Goal: Task Accomplishment & Management: Complete application form

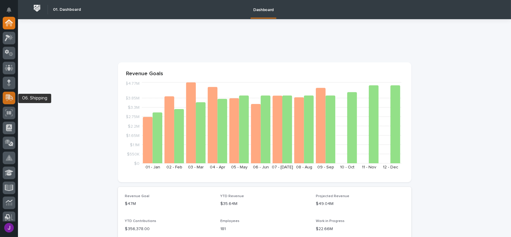
click at [7, 95] on icon at bounding box center [10, 97] width 8 height 6
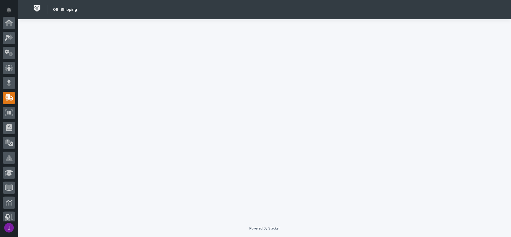
scroll to position [75, 0]
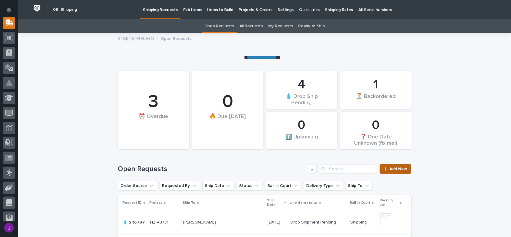
click at [399, 167] on span "Add New" at bounding box center [399, 169] width 18 height 4
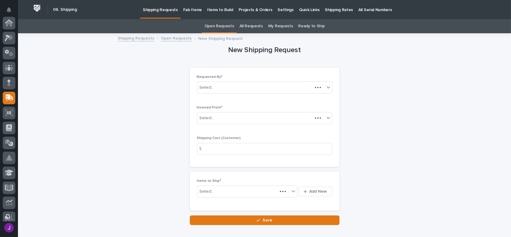
scroll to position [75, 0]
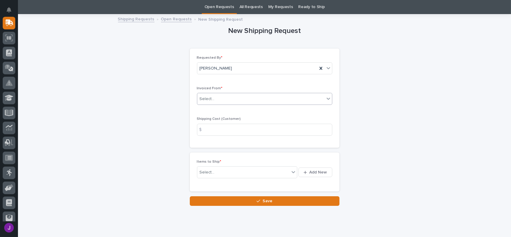
click at [204, 102] on div "Select..." at bounding box center [207, 99] width 15 height 6
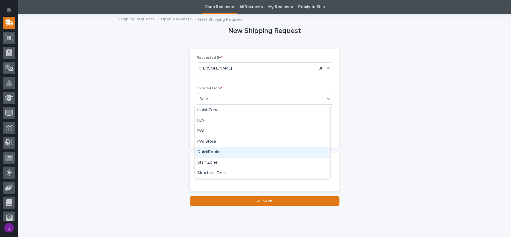
click at [213, 153] on div "QuickBooks" at bounding box center [262, 152] width 135 height 10
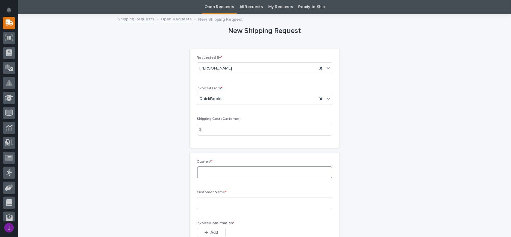
click at [220, 176] on input at bounding box center [264, 172] width 135 height 12
type input "137266"
click at [213, 203] on input at bounding box center [264, 203] width 135 height 12
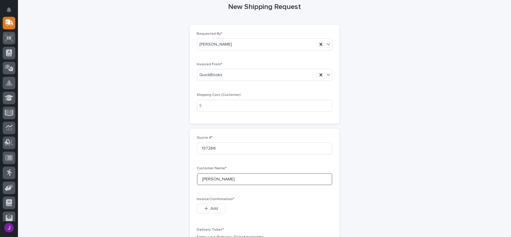
scroll to position [49, 0]
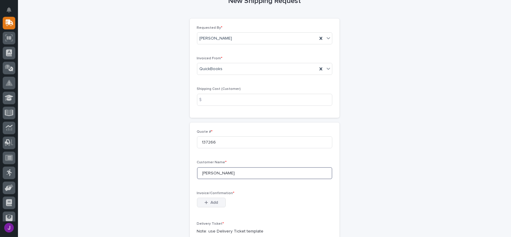
type input "[PERSON_NAME]"
click at [205, 204] on icon "button" at bounding box center [207, 202] width 4 height 4
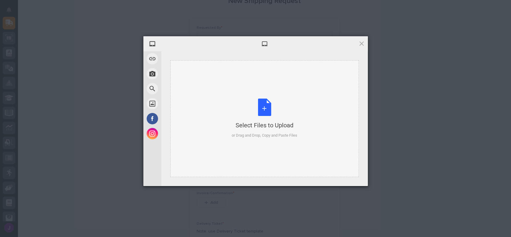
click at [262, 111] on div "Select Files to Upload or Drag and Drop, Copy and Paste Files" at bounding box center [265, 119] width 66 height 40
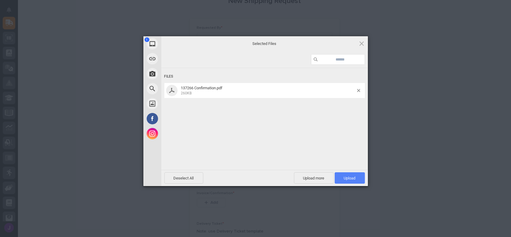
click at [361, 177] on span "Upload 1" at bounding box center [350, 177] width 30 height 11
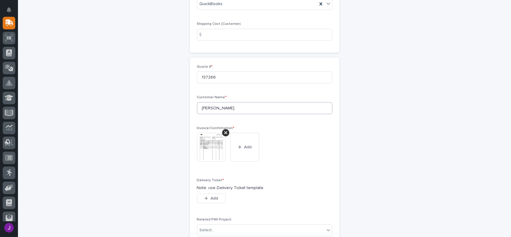
scroll to position [120, 0]
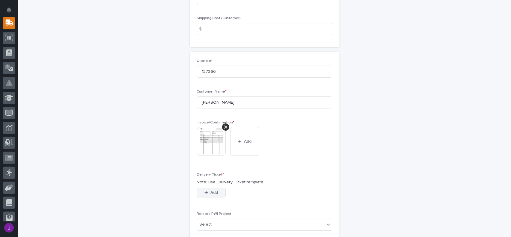
click at [218, 191] on button "Add" at bounding box center [211, 193] width 29 height 10
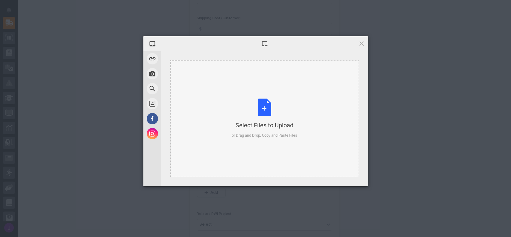
click at [265, 105] on div "Select Files to Upload or Drag and Drop, Copy and Paste Files" at bounding box center [265, 119] width 66 height 40
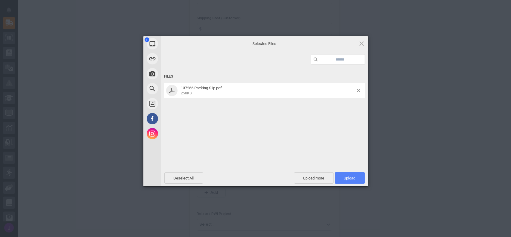
click at [342, 177] on span "Upload 1" at bounding box center [350, 177] width 30 height 11
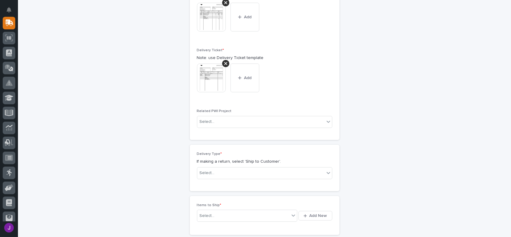
scroll to position [250, 0]
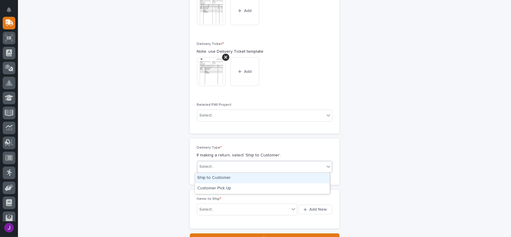
click at [208, 164] on div "Select..." at bounding box center [207, 167] width 15 height 6
click at [217, 179] on div "Ship to Customer" at bounding box center [262, 178] width 135 height 10
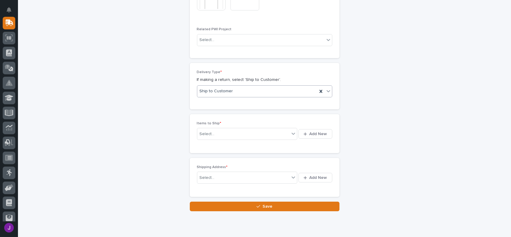
scroll to position [330, 0]
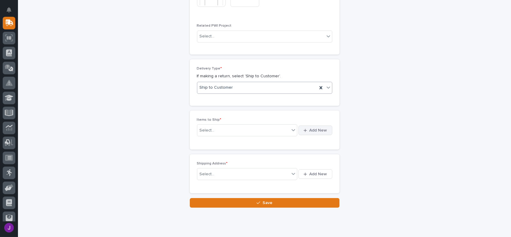
click at [310, 132] on span "Add New" at bounding box center [319, 130] width 18 height 5
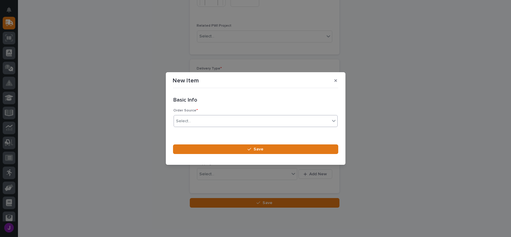
click at [244, 120] on div "Select..." at bounding box center [252, 121] width 156 height 10
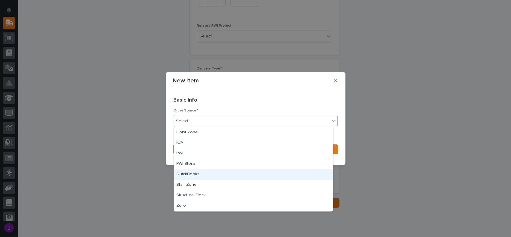
click at [196, 175] on div "QuickBooks" at bounding box center [253, 174] width 159 height 10
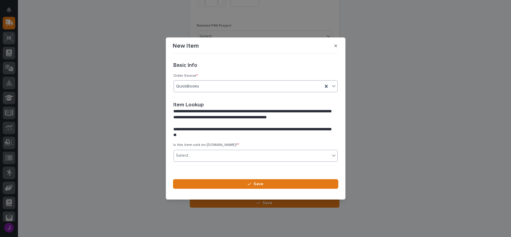
click at [224, 153] on div "Select..." at bounding box center [252, 156] width 156 height 10
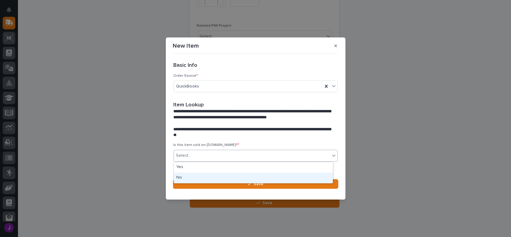
click at [191, 176] on div "No" at bounding box center [253, 178] width 159 height 10
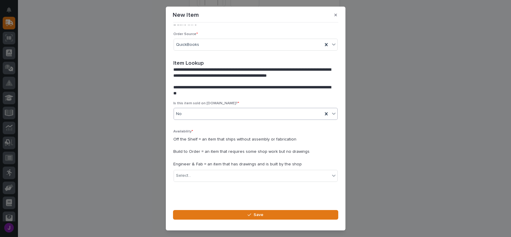
scroll to position [16, 0]
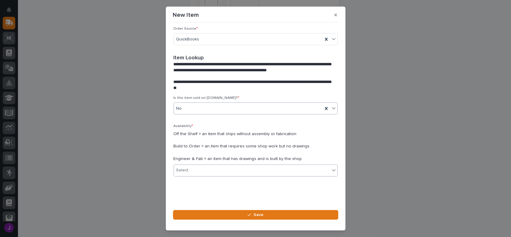
click at [195, 172] on div "Select..." at bounding box center [252, 170] width 156 height 10
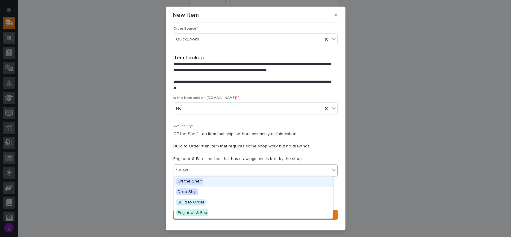
click at [199, 182] on span "Off the Shelf" at bounding box center [189, 181] width 27 height 7
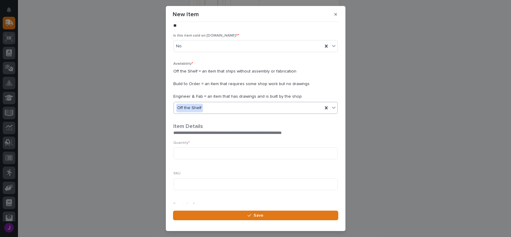
scroll to position [98, 0]
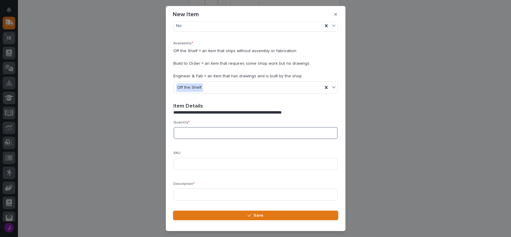
click at [183, 132] on input at bounding box center [256, 133] width 164 height 12
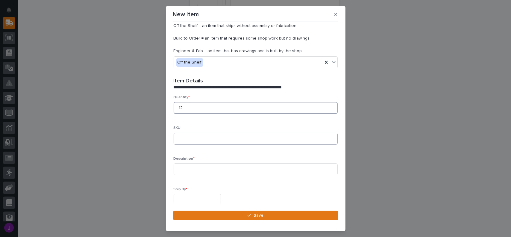
scroll to position [128, 0]
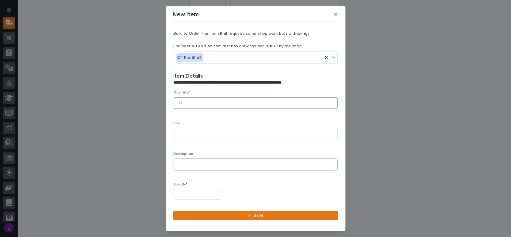
type input "12"
click at [197, 164] on input at bounding box center [256, 164] width 164 height 12
type input "Safety Latches"
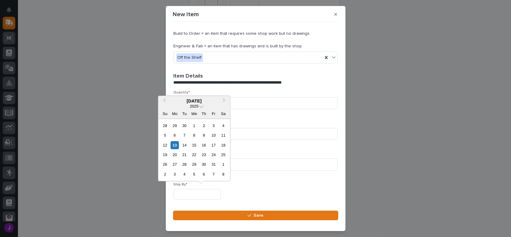
click at [182, 192] on input "text" at bounding box center [197, 194] width 47 height 10
click at [173, 144] on div "13" at bounding box center [175, 145] width 8 height 8
type input "**********"
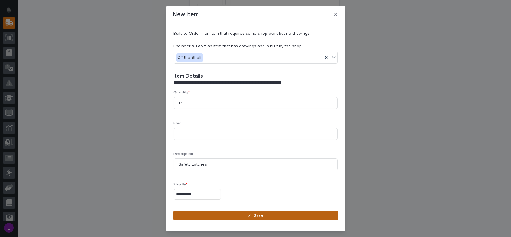
click at [236, 213] on button "Save" at bounding box center [255, 216] width 165 height 10
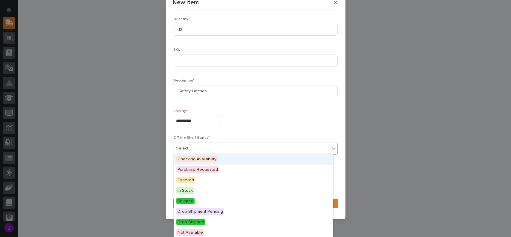
click at [197, 150] on div "Select..." at bounding box center [252, 149] width 156 height 10
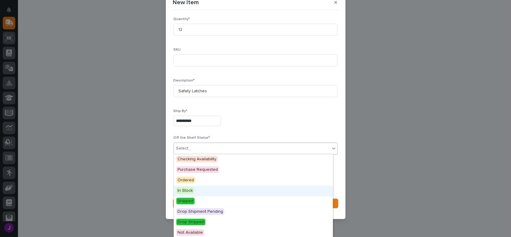
click at [189, 188] on span "In Stock" at bounding box center [185, 190] width 18 height 7
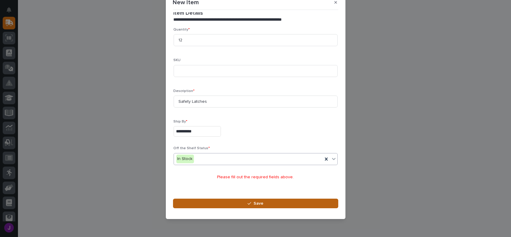
scroll to position [179, 0]
click at [204, 202] on button "Save" at bounding box center [255, 204] width 165 height 10
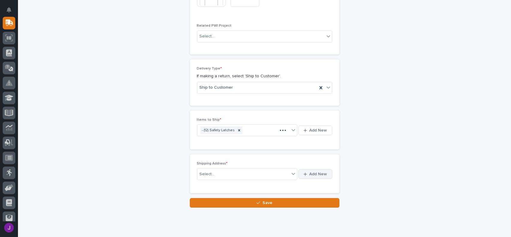
click at [310, 173] on span "Add New" at bounding box center [319, 173] width 18 height 5
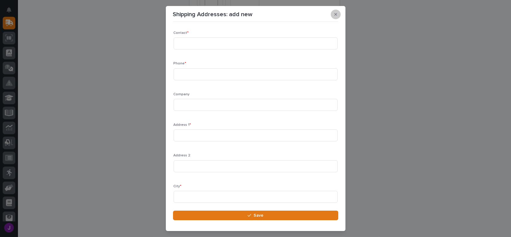
click at [336, 14] on icon "button" at bounding box center [336, 14] width 3 height 4
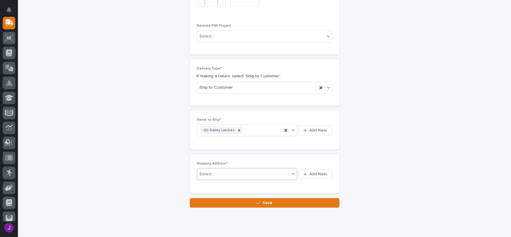
click at [232, 170] on div "Select..." at bounding box center [243, 174] width 93 height 10
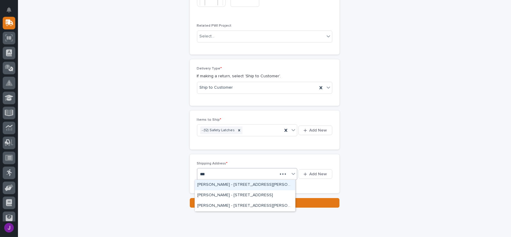
type input "****"
click at [239, 185] on div "[PERSON_NAME] - [STREET_ADDRESS][PERSON_NAME]" at bounding box center [245, 185] width 100 height 10
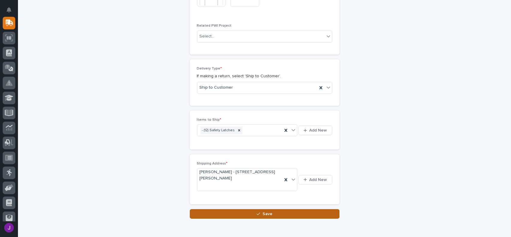
click at [249, 212] on button "Save" at bounding box center [265, 214] width 150 height 10
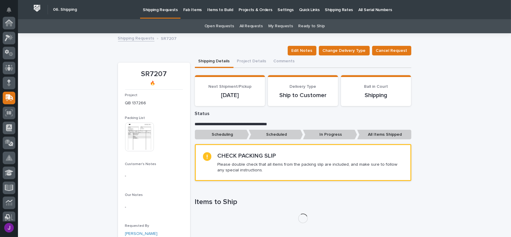
scroll to position [75, 0]
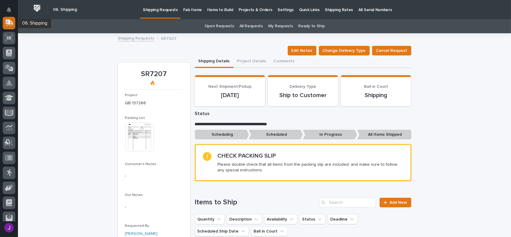
click at [12, 22] on icon at bounding box center [10, 22] width 8 height 6
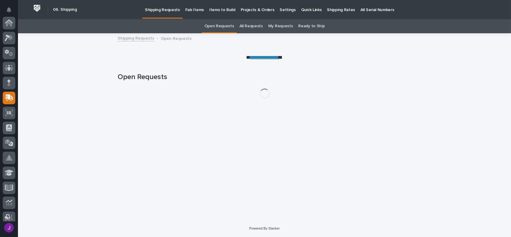
scroll to position [75, 0]
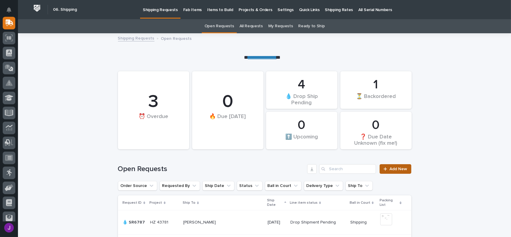
click at [393, 171] on link "Add New" at bounding box center [395, 169] width 31 height 10
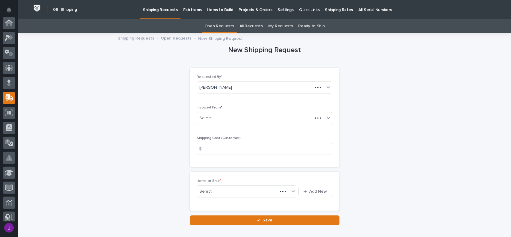
scroll to position [75, 0]
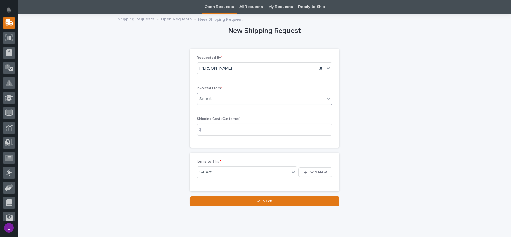
click at [223, 98] on div "Select..." at bounding box center [260, 99] width 127 height 10
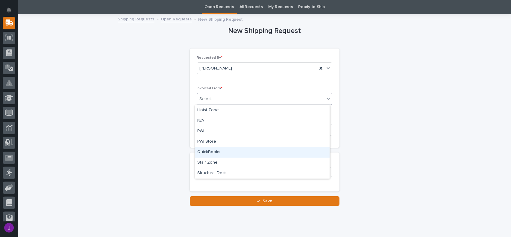
click at [200, 149] on div "QuickBooks" at bounding box center [262, 152] width 135 height 10
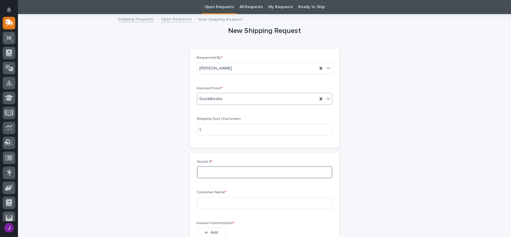
click at [211, 172] on input at bounding box center [264, 172] width 135 height 12
type input "137268"
click at [208, 205] on input at bounding box center [264, 203] width 135 height 12
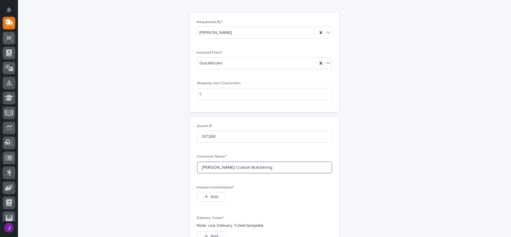
scroll to position [79, 0]
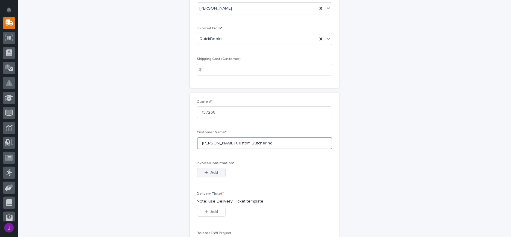
type input "[PERSON_NAME] Custom Butchering"
click at [211, 173] on span "Add" at bounding box center [214, 172] width 7 height 5
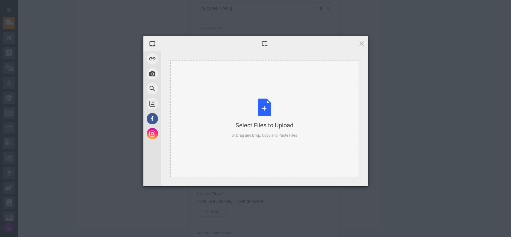
click at [267, 108] on div "Select Files to Upload or Drag and Drop, Copy and Paste Files" at bounding box center [265, 119] width 66 height 40
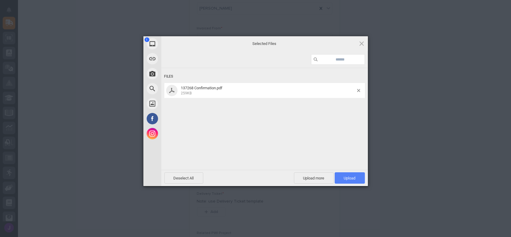
click at [353, 178] on span "Upload 1" at bounding box center [350, 178] width 12 height 4
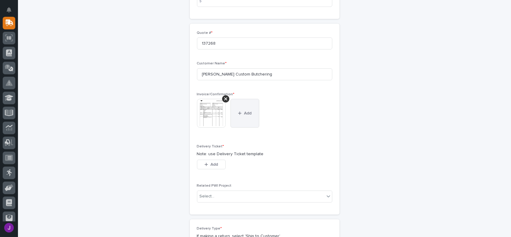
scroll to position [150, 0]
click at [215, 165] on span "Add" at bounding box center [214, 162] width 7 height 5
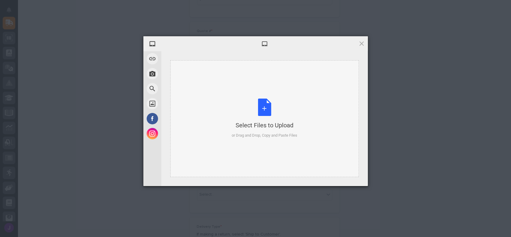
click at [261, 111] on div "Select Files to Upload or Drag and Drop, Copy and Paste Files" at bounding box center [265, 119] width 66 height 40
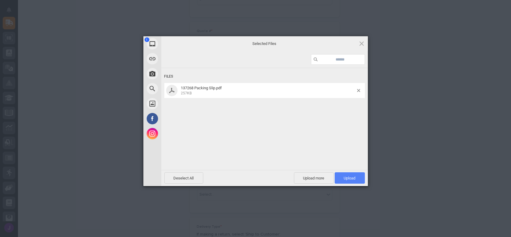
click at [350, 177] on span "Upload 1" at bounding box center [350, 178] width 12 height 4
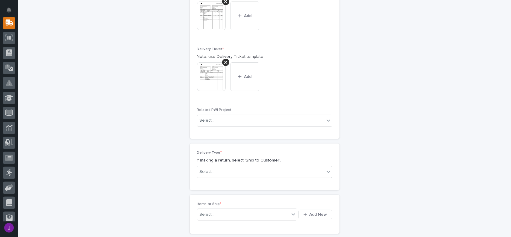
scroll to position [250, 0]
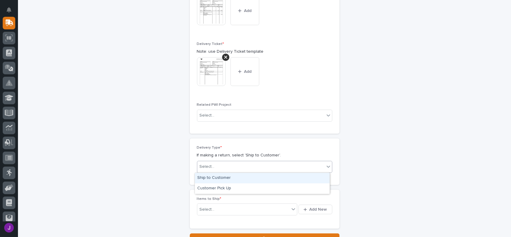
click at [206, 165] on div "Select..." at bounding box center [207, 167] width 15 height 6
click at [215, 177] on div "Ship to Customer" at bounding box center [262, 178] width 135 height 10
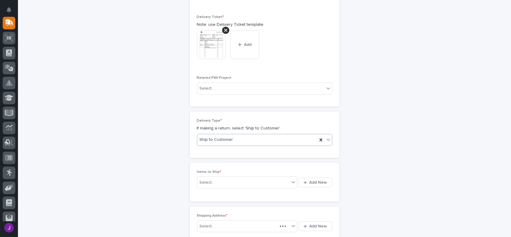
scroll to position [302, 0]
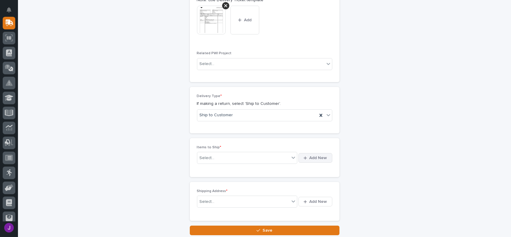
click at [300, 155] on button "Add New" at bounding box center [316, 158] width 34 height 10
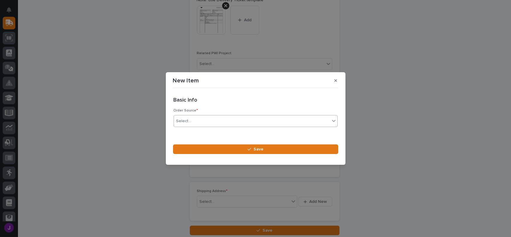
click at [189, 120] on div "Select..." at bounding box center [183, 121] width 15 height 6
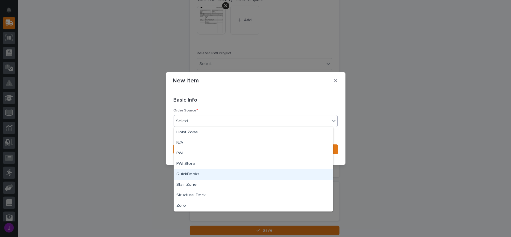
click at [188, 173] on div "QuickBooks" at bounding box center [253, 174] width 159 height 10
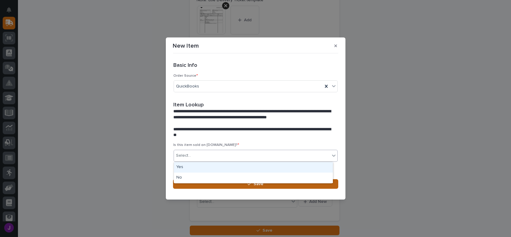
click at [186, 156] on div "Select..." at bounding box center [183, 156] width 15 height 6
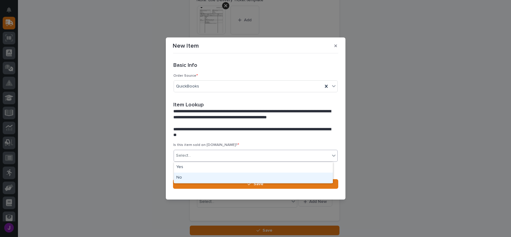
click at [190, 176] on div "No" at bounding box center [253, 178] width 159 height 10
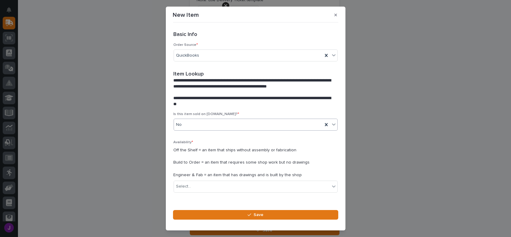
scroll to position [16, 0]
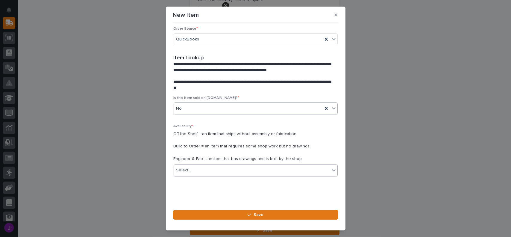
click at [221, 169] on div "Select..." at bounding box center [252, 170] width 156 height 10
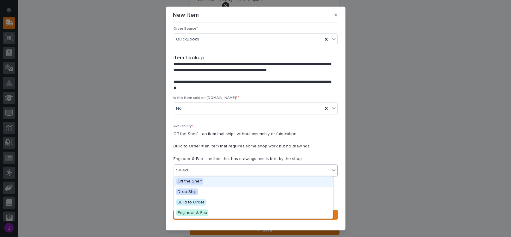
click at [209, 181] on div "Off the Shelf" at bounding box center [253, 181] width 159 height 10
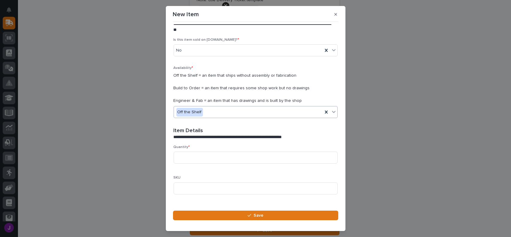
scroll to position [98, 0]
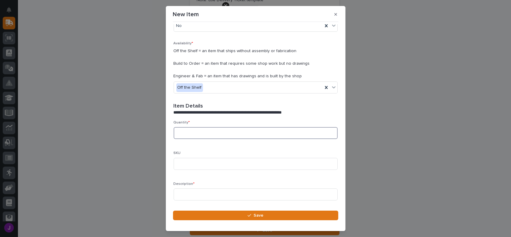
click at [201, 128] on input at bounding box center [256, 133] width 164 height 12
type input "6"
click at [186, 189] on input at bounding box center [256, 194] width 164 height 12
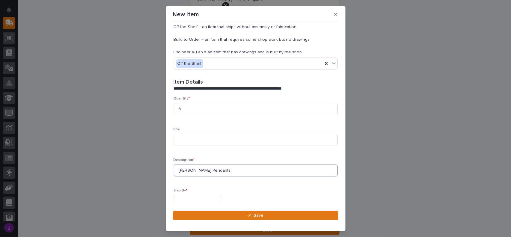
scroll to position [128, 0]
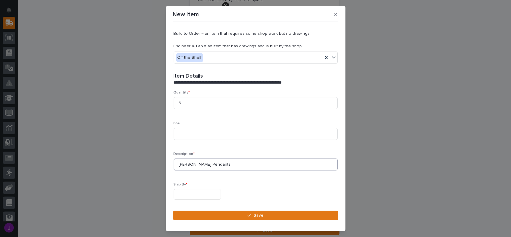
type input "[PERSON_NAME] Pendants"
click at [196, 191] on input "text" at bounding box center [197, 194] width 47 height 10
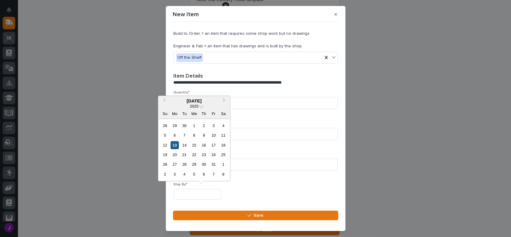
click at [177, 146] on div "13" at bounding box center [175, 145] width 8 height 8
type input "**********"
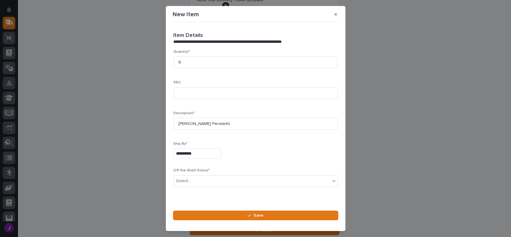
scroll to position [179, 0]
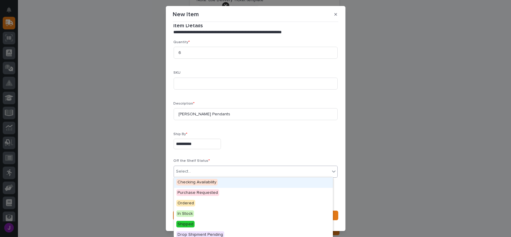
click at [214, 171] on div "Select..." at bounding box center [252, 172] width 156 height 10
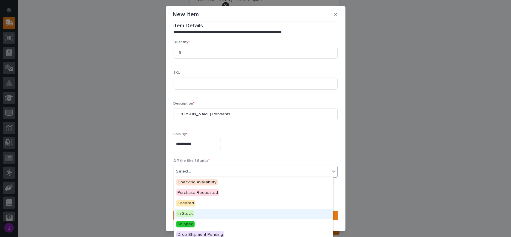
click at [194, 211] on div "In Stock" at bounding box center [253, 214] width 159 height 10
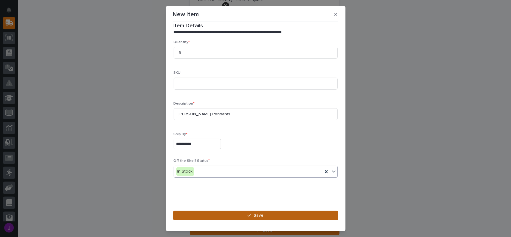
click at [221, 215] on button "Save" at bounding box center [255, 216] width 165 height 10
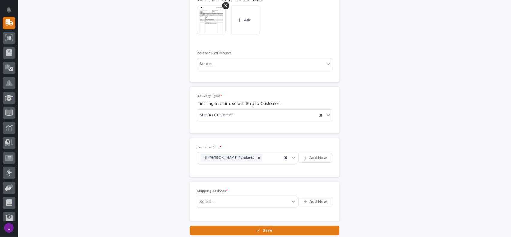
scroll to position [332, 0]
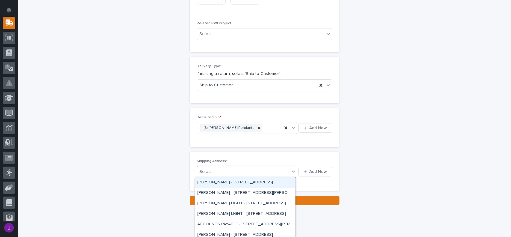
click at [225, 173] on div "Select..." at bounding box center [243, 172] width 93 height 10
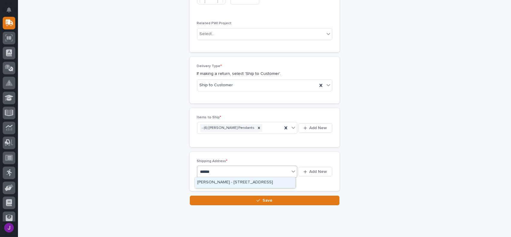
type input "*******"
click at [232, 181] on div "[PERSON_NAME] - [STREET_ADDRESS]" at bounding box center [245, 182] width 100 height 10
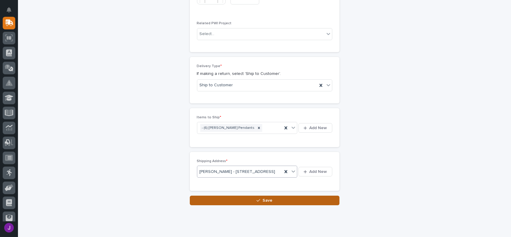
click at [258, 203] on icon "button" at bounding box center [259, 200] width 4 height 4
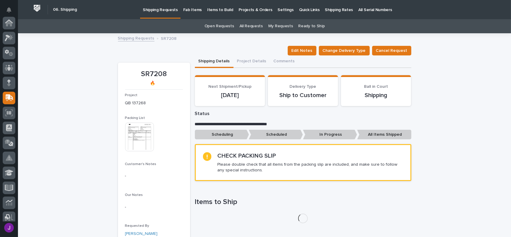
scroll to position [75, 0]
